Goal: Task Accomplishment & Management: Manage account settings

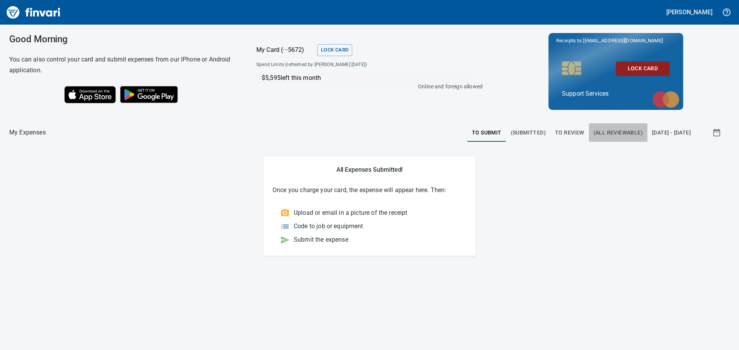
click at [593, 129] on span "(All Reviewable)" at bounding box center [617, 133] width 49 height 10
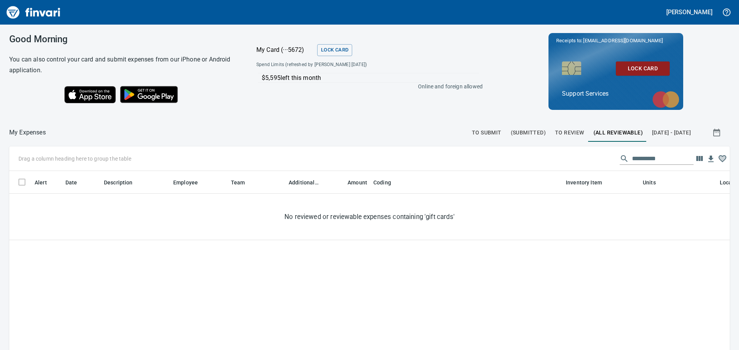
scroll to position [254, 709]
click at [555, 133] on span "To Review" at bounding box center [569, 133] width 29 height 10
click at [550, 134] on button "To Review" at bounding box center [569, 132] width 38 height 18
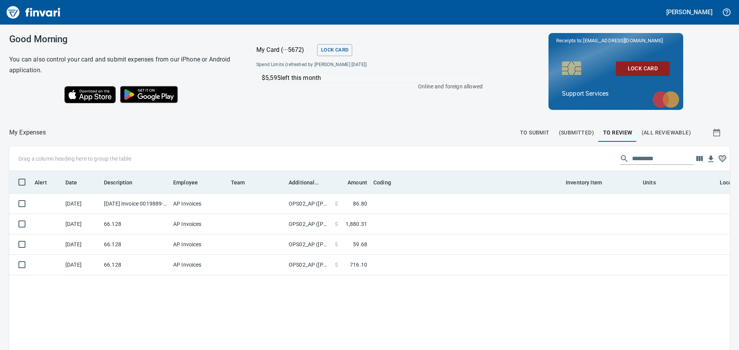
scroll to position [38, 0]
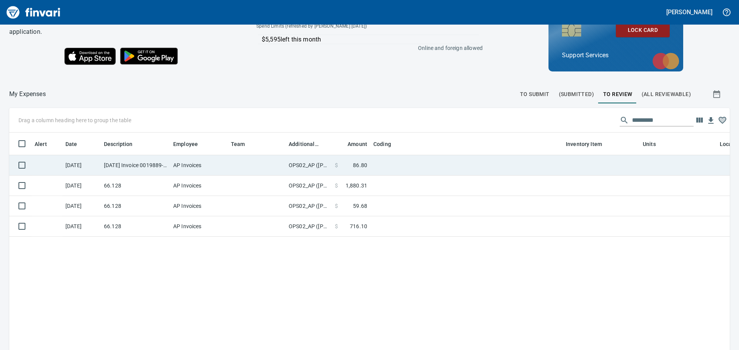
click at [441, 165] on td at bounding box center [466, 165] width 192 height 20
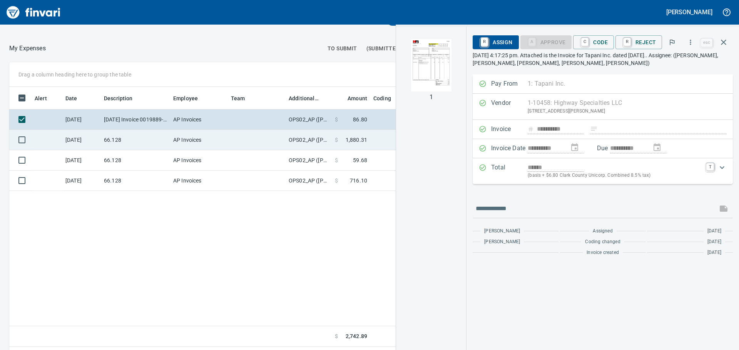
scroll to position [87, 0]
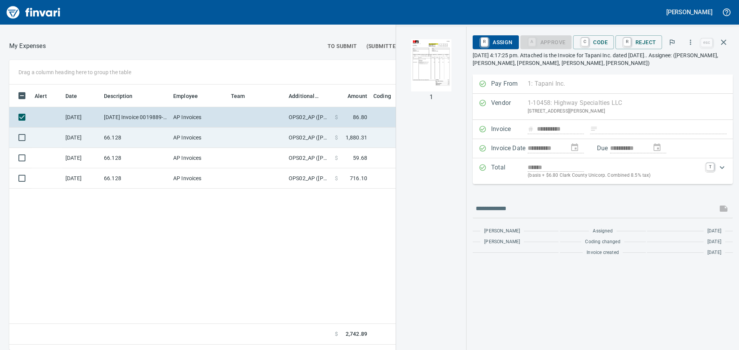
drag, startPoint x: 205, startPoint y: 143, endPoint x: 239, endPoint y: 139, distance: 34.0
click at [205, 142] on td "AP Invoices" at bounding box center [199, 138] width 58 height 20
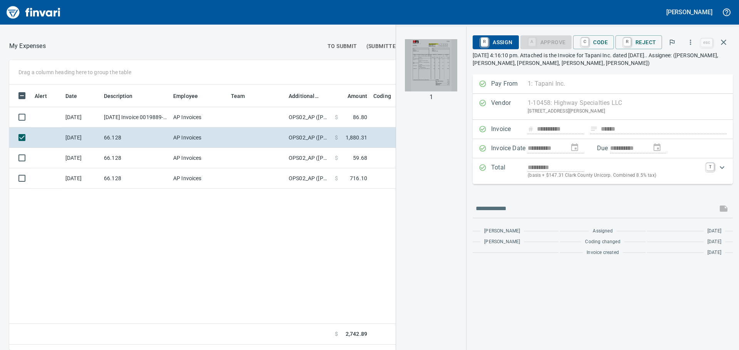
click at [446, 63] on img "button" at bounding box center [431, 65] width 52 height 52
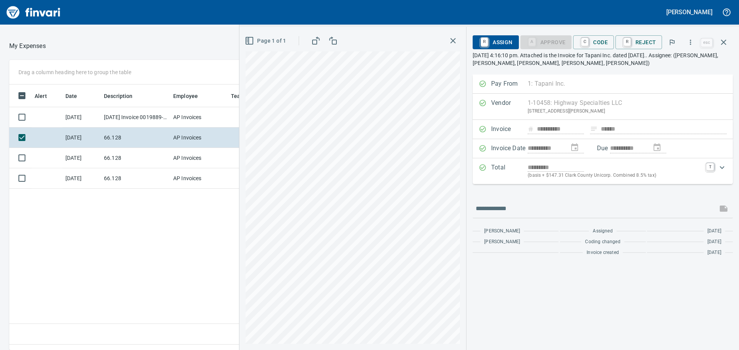
drag, startPoint x: 452, startPoint y: 42, endPoint x: 429, endPoint y: 45, distance: 24.2
click at [453, 42] on icon "button" at bounding box center [452, 40] width 9 height 9
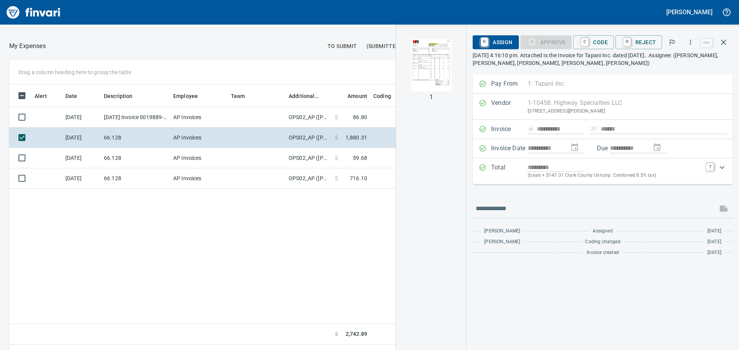
click at [344, 48] on span "To Submit" at bounding box center [342, 47] width 30 height 10
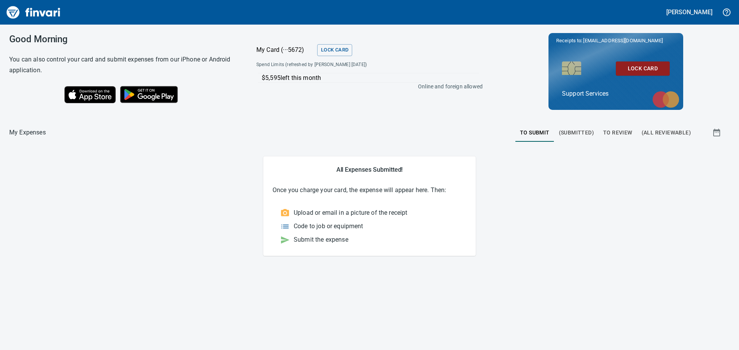
click at [623, 134] on span "To Review" at bounding box center [617, 133] width 29 height 10
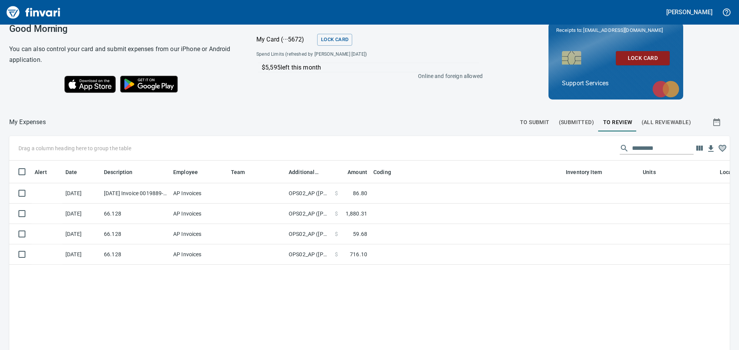
scroll to position [10, 0]
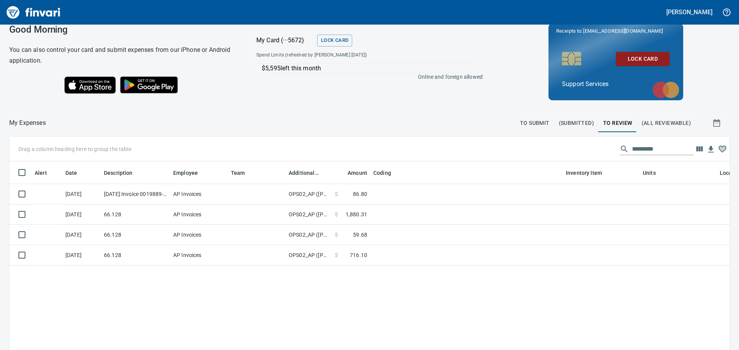
click at [537, 125] on span "To Submit" at bounding box center [535, 123] width 30 height 10
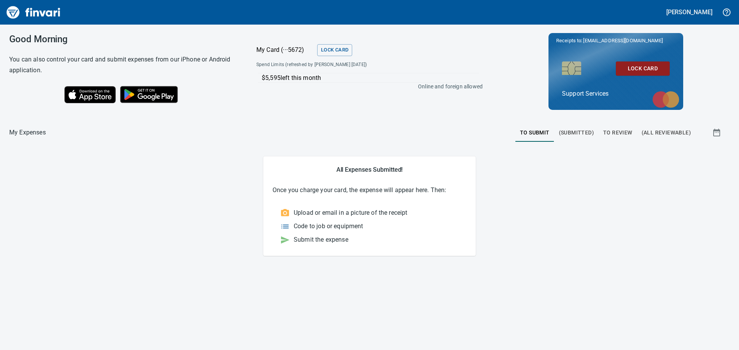
click at [624, 126] on button "To Review" at bounding box center [617, 132] width 38 height 18
